Goal: Check status: Check status

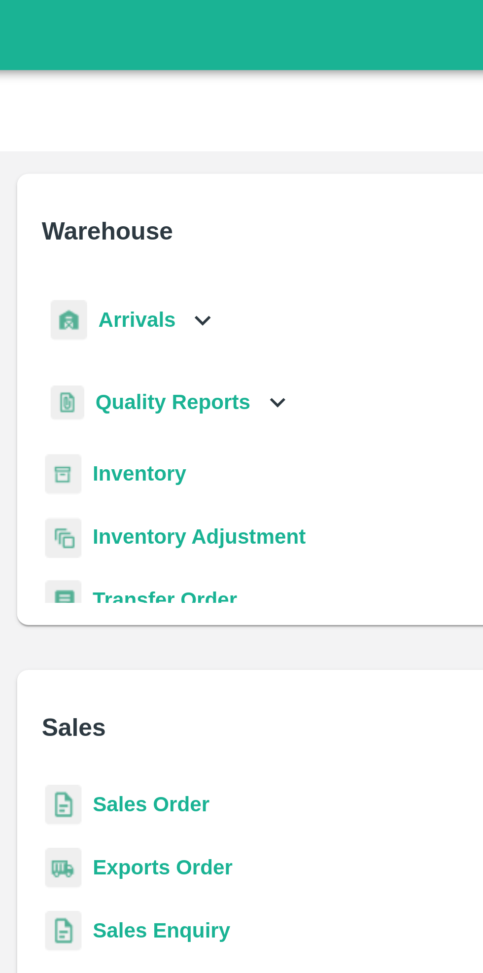
click at [309, 113] on icon at bounding box center [314, 112] width 11 height 11
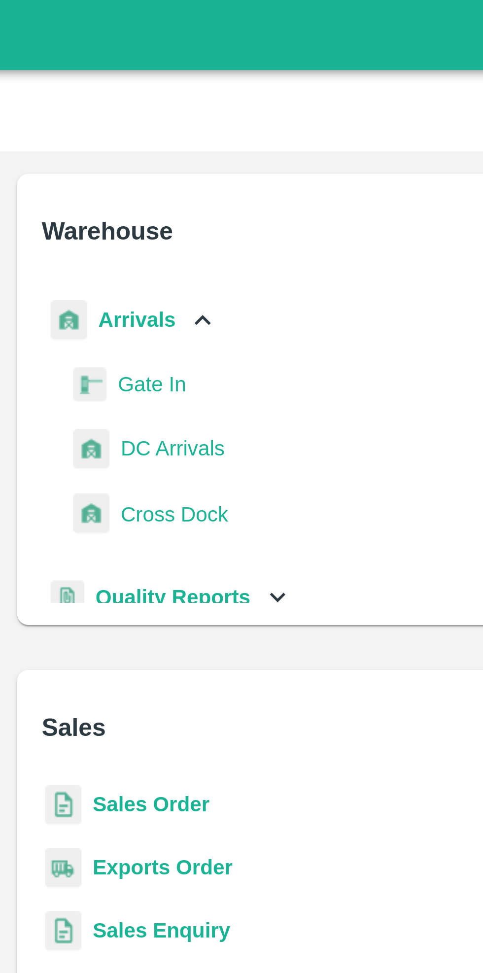
click at [314, 163] on span "DC Arrivals" at bounding box center [304, 157] width 36 height 11
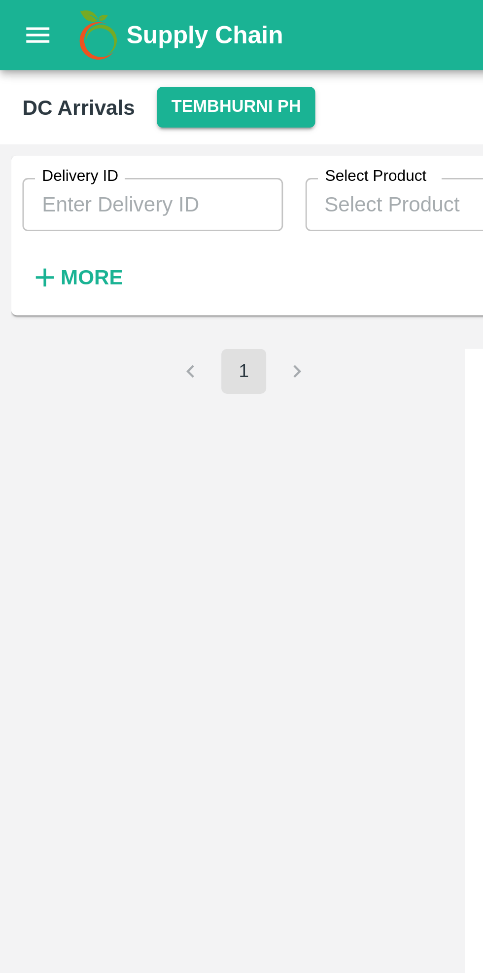
click at [27, 96] on strong "More" at bounding box center [32, 98] width 22 height 8
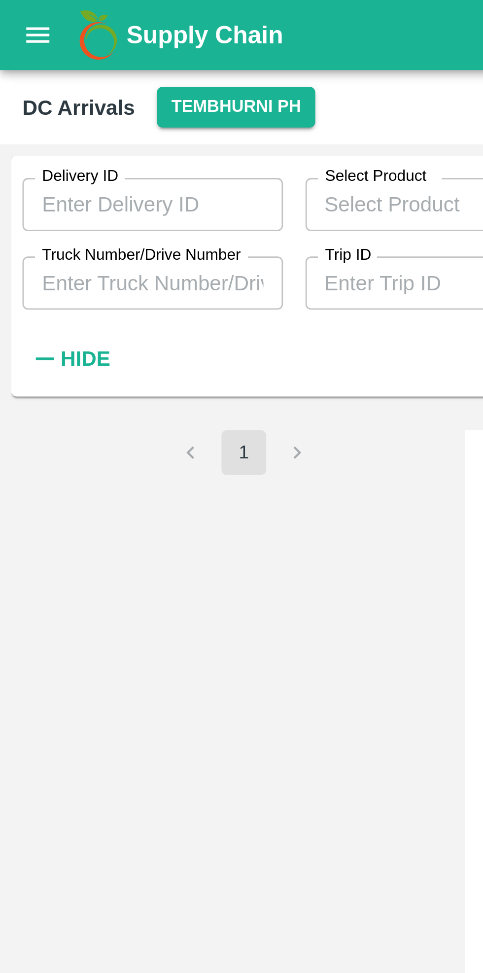
click at [54, 97] on input "Truck Number/Drive Number" at bounding box center [54, 99] width 92 height 19
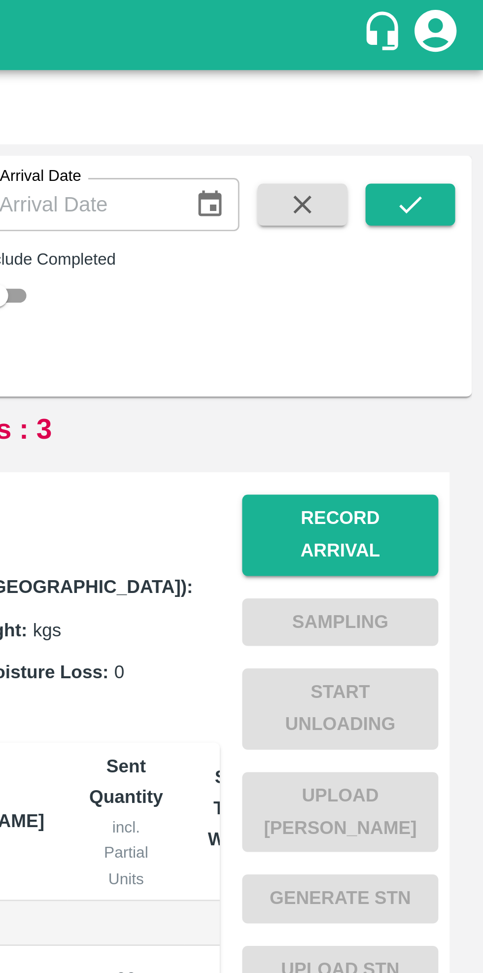
type input "4827"
click at [457, 71] on icon "submit" at bounding box center [457, 72] width 11 height 11
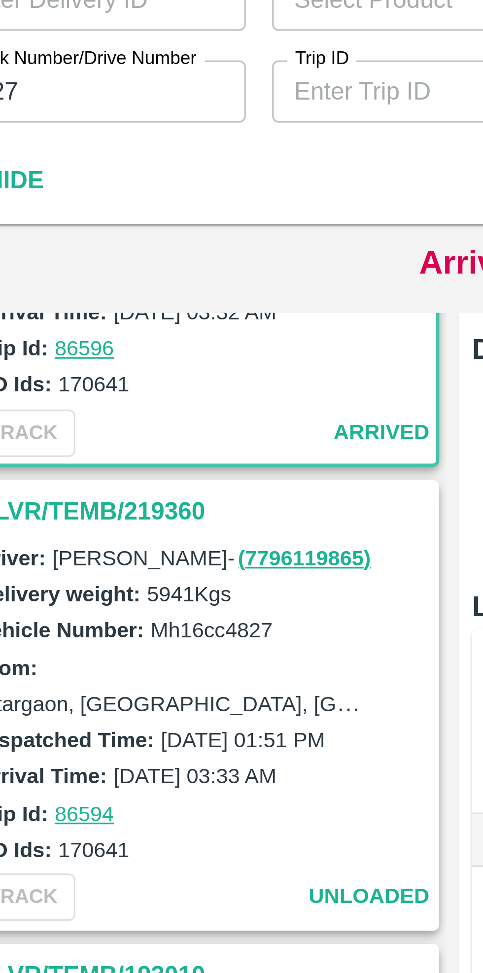
scroll to position [101, 0]
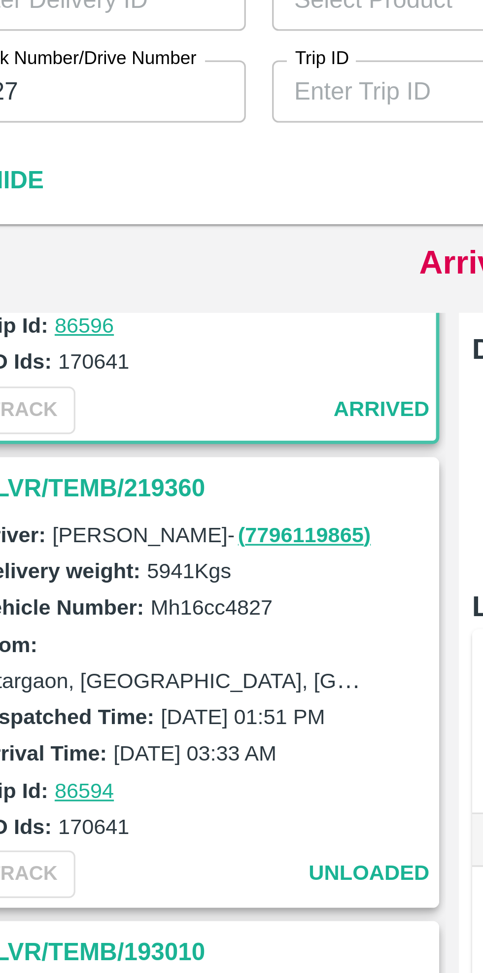
click at [72, 223] on h3 "DLVR/TEMB/219360" at bounding box center [87, 218] width 137 height 13
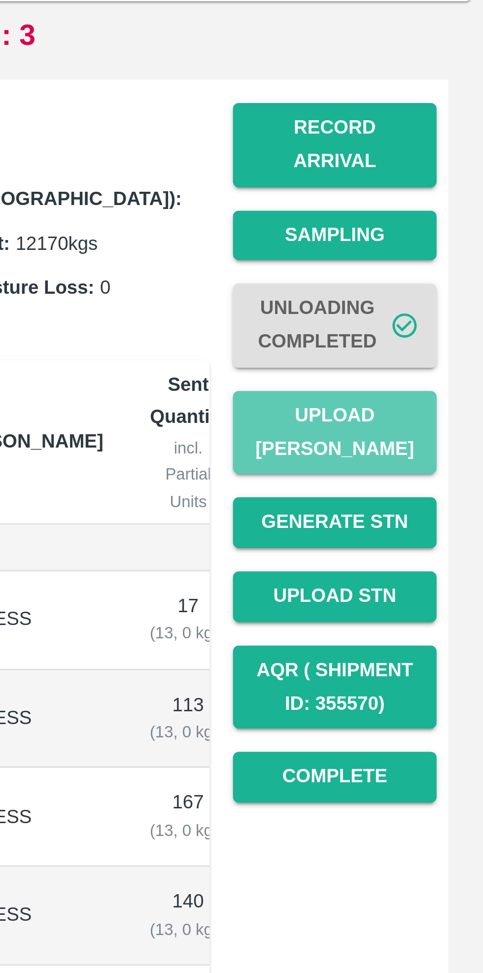
click at [436, 279] on button "Upload [PERSON_NAME]" at bounding box center [432, 285] width 69 height 29
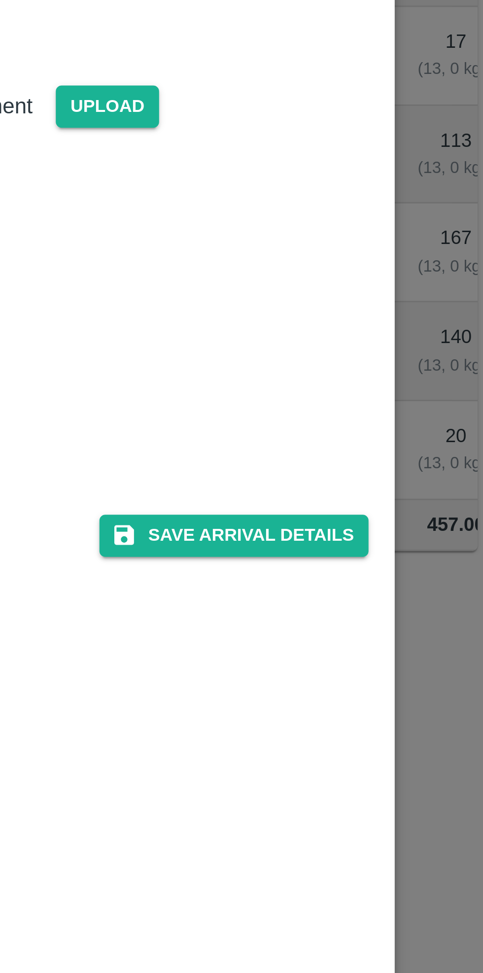
click at [323, 508] on button "Save Arrival Details" at bounding box center [307, 512] width 91 height 14
